Goal: Task Accomplishment & Management: Complete application form

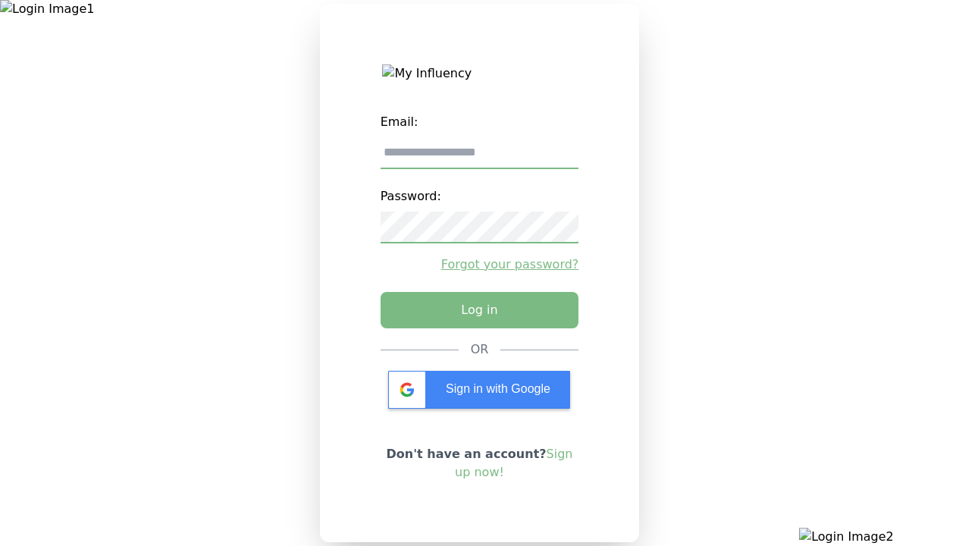
click at [479, 159] on input "email" at bounding box center [480, 153] width 199 height 32
type input "**********"
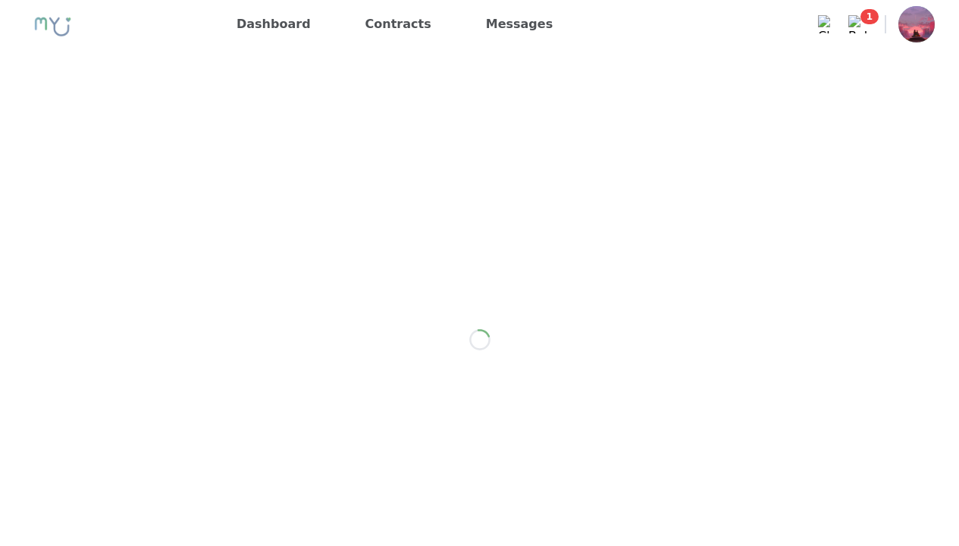
scroll to position [2149, 0]
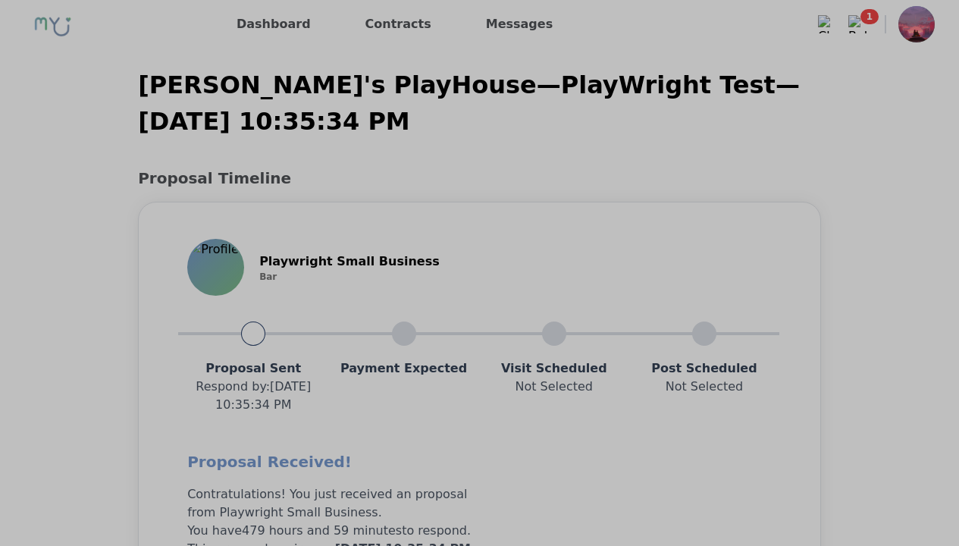
scroll to position [1215, 0]
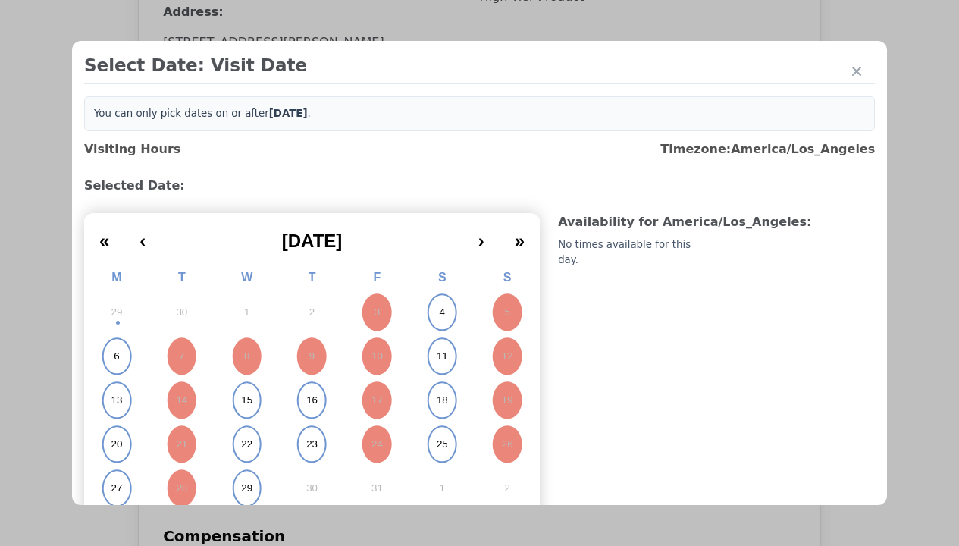
click at [439, 312] on abbr "4" at bounding box center [441, 313] width 5 height 14
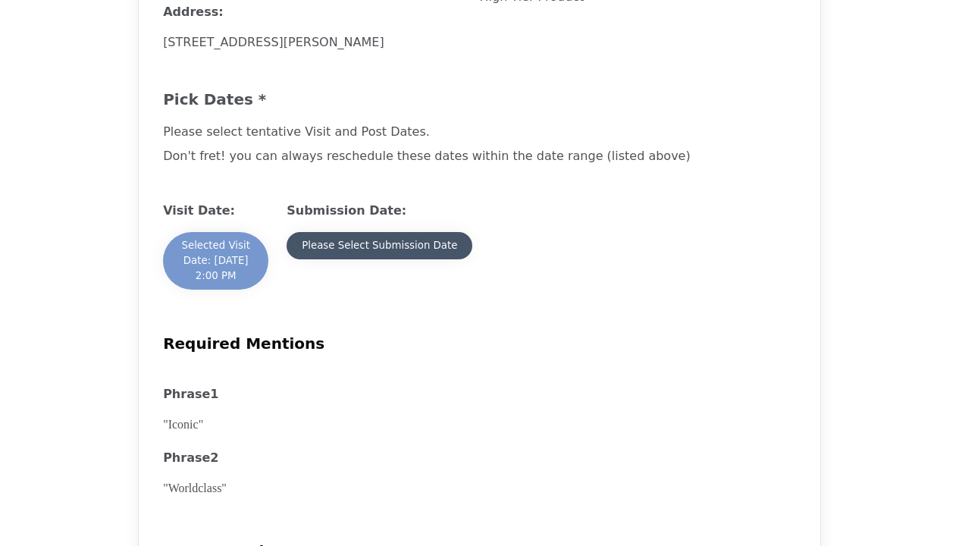
click at [378, 253] on div "Please Select Submission Date" at bounding box center [379, 245] width 155 height 15
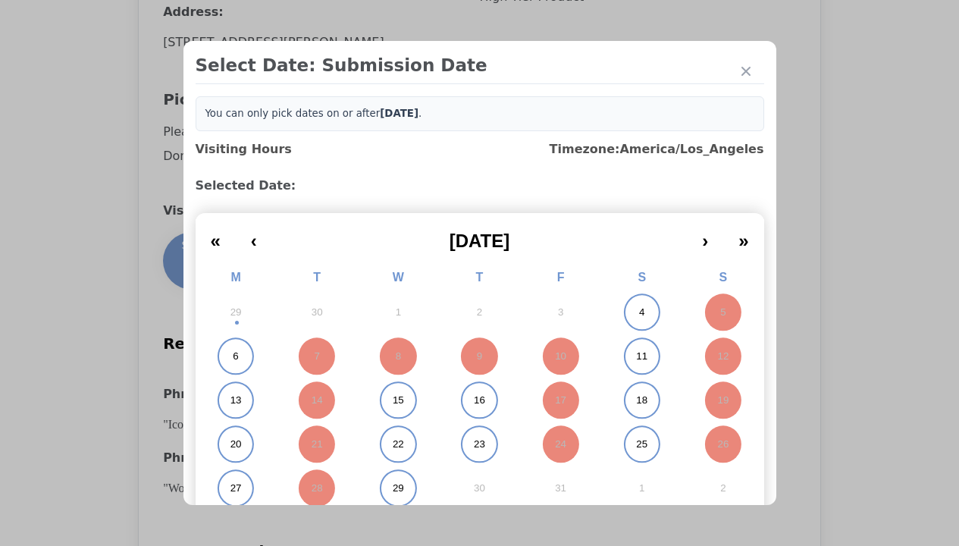
click at [636, 356] on abbr "11" at bounding box center [641, 357] width 11 height 14
